Goal: Task Accomplishment & Management: Complete application form

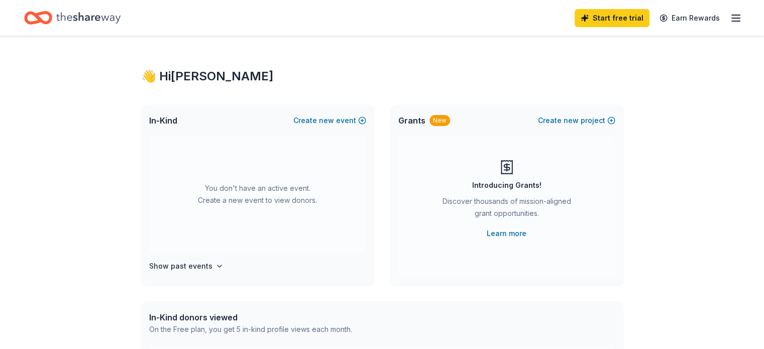
click at [508, 166] on icon at bounding box center [507, 167] width 16 height 16
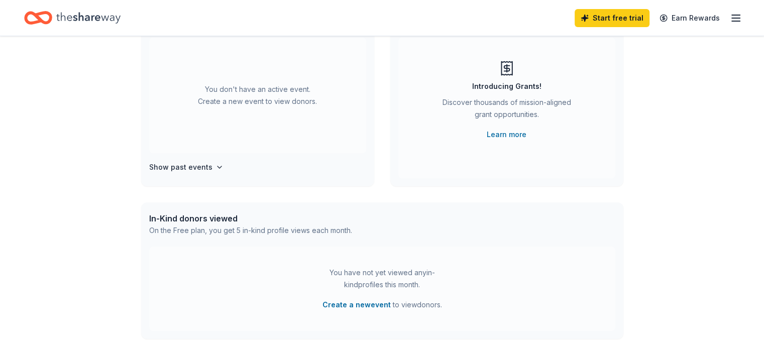
scroll to position [100, 0]
click at [521, 134] on link "Learn more" at bounding box center [507, 133] width 40 height 12
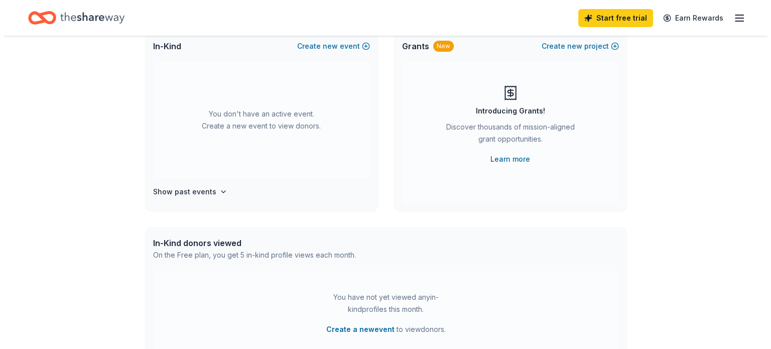
scroll to position [0, 0]
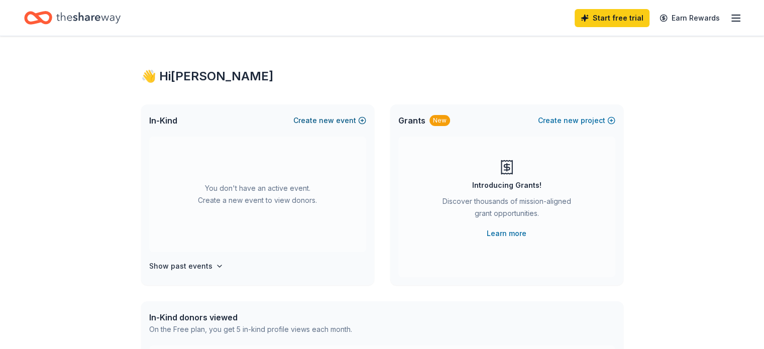
click at [333, 120] on span "new" at bounding box center [326, 120] width 15 height 12
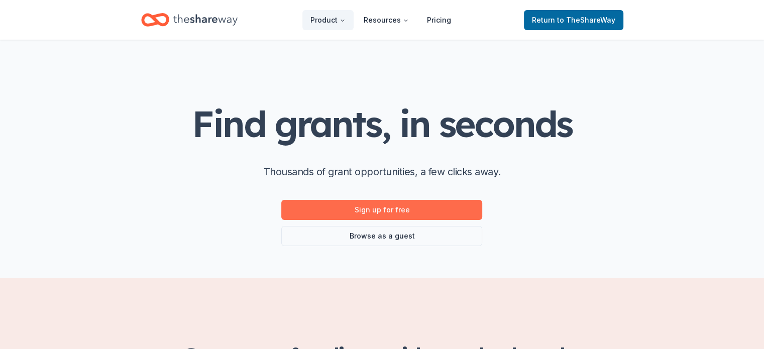
click at [434, 211] on link "Sign up for free" at bounding box center [381, 210] width 201 height 20
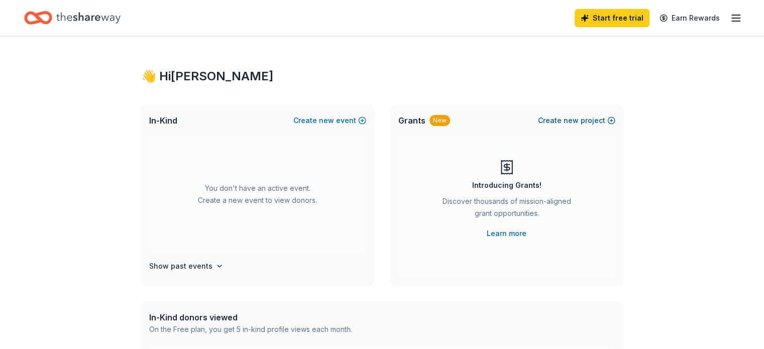
click at [585, 120] on button "Create new project" at bounding box center [576, 120] width 77 height 12
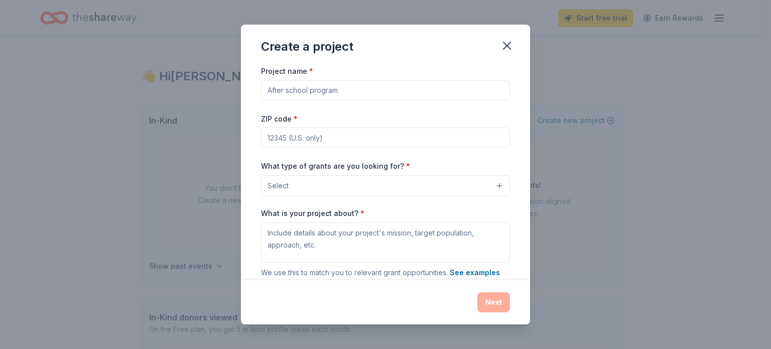
click at [356, 101] on div "Project name * ZIP code * What type of grants are you looking for? * Select Wha…" at bounding box center [385, 203] width 249 height 276
click at [352, 92] on input "Project name *" at bounding box center [385, 90] width 249 height 20
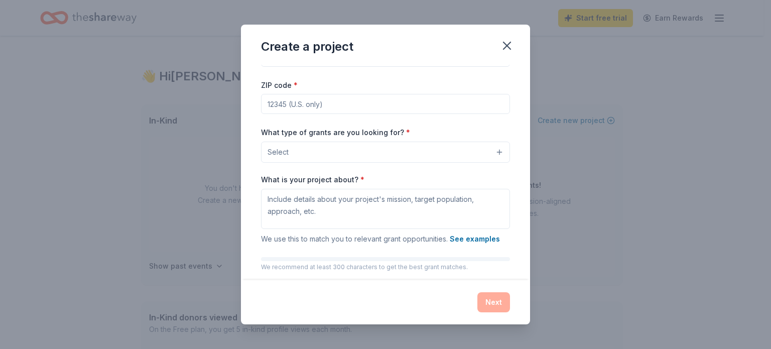
scroll to position [50, 0]
